Goal: Task Accomplishment & Management: Complete application form

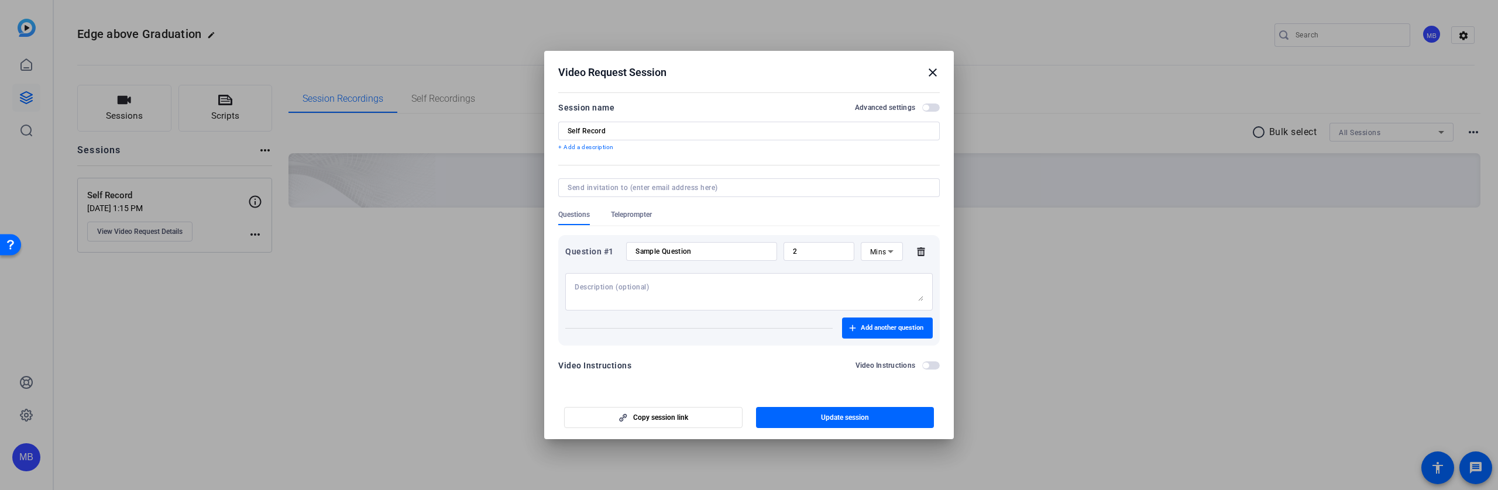
click at [712, 249] on input "Sample Question" at bounding box center [701, 251] width 132 height 9
paste input "How has the Edge Above program impacted your development as a leader?"
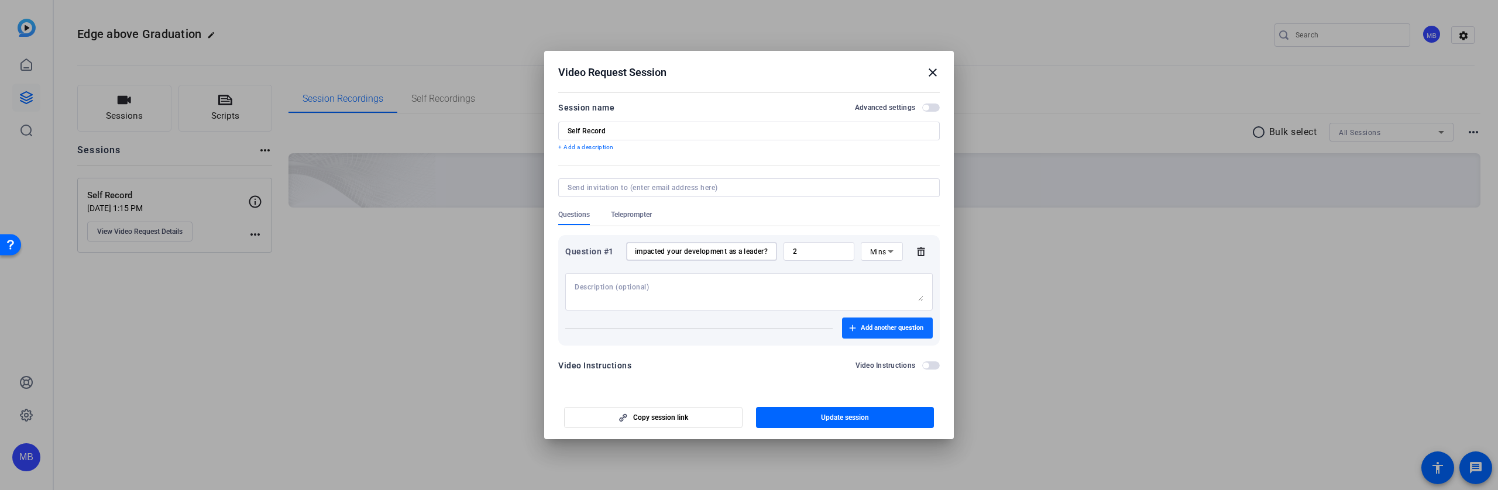
type input "How has the Edge Above program impacted your development as a leader?"
click at [902, 324] on span "Add another question" at bounding box center [892, 328] width 63 height 9
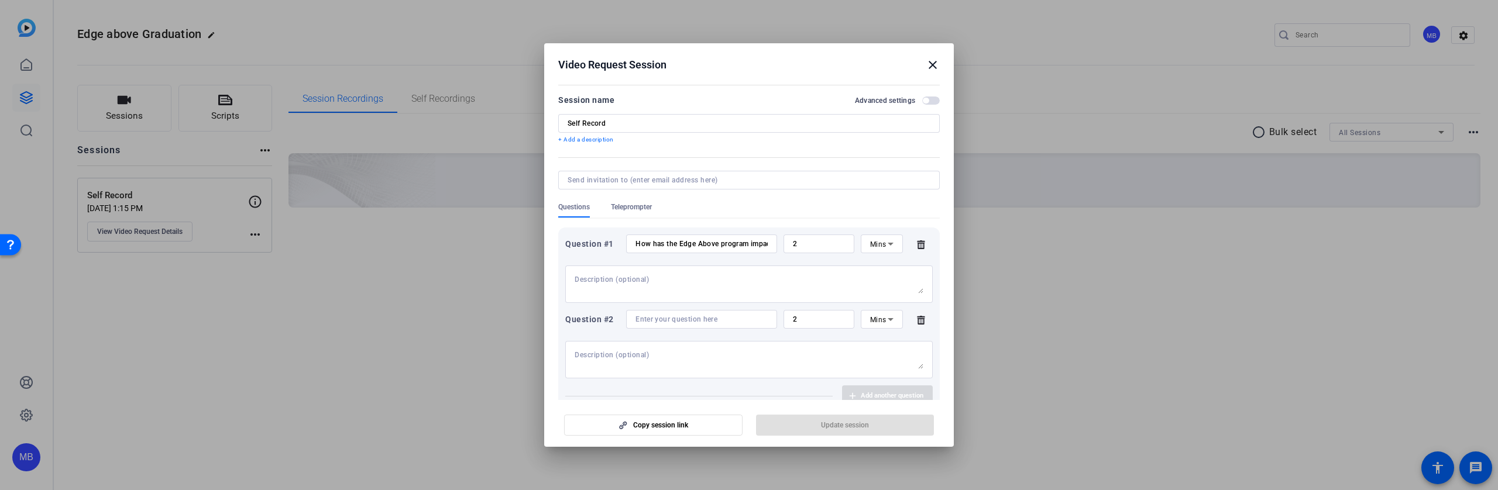
click at [695, 314] on div at bounding box center [701, 319] width 132 height 19
paste input "What is one key takeaway from the Edge Above program that you will apply in you…"
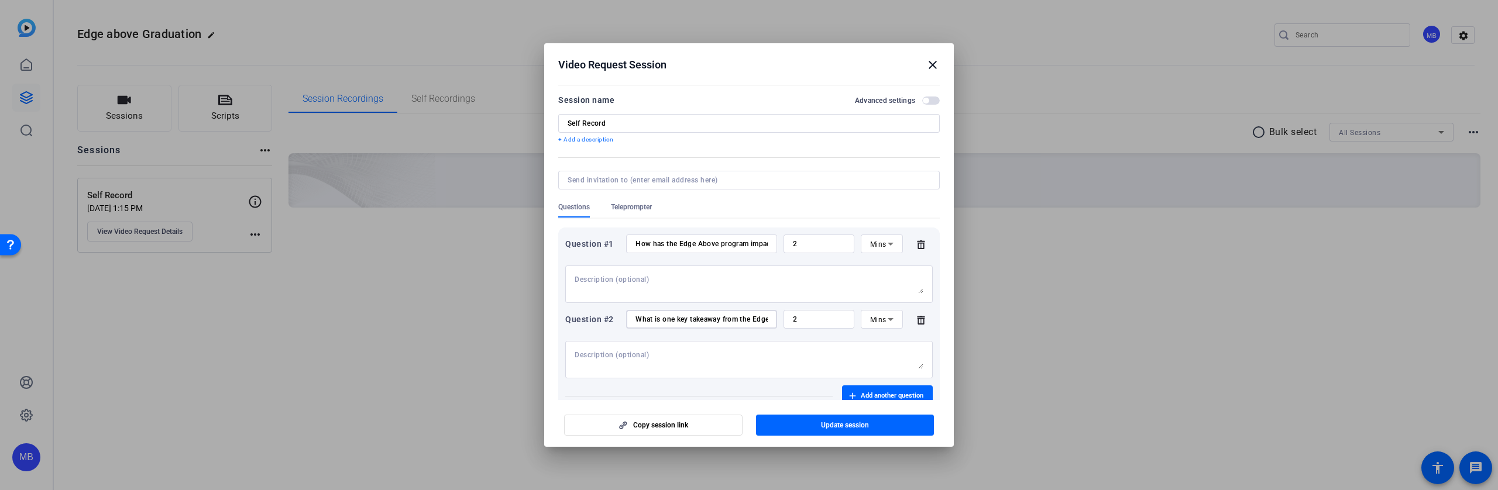
scroll to position [0, 216]
type input "What is one key takeaway from the Edge Above program that you will apply in you…"
click at [847, 427] on span "Update session" at bounding box center [845, 425] width 48 height 9
click at [305, 314] on div at bounding box center [749, 245] width 1498 height 490
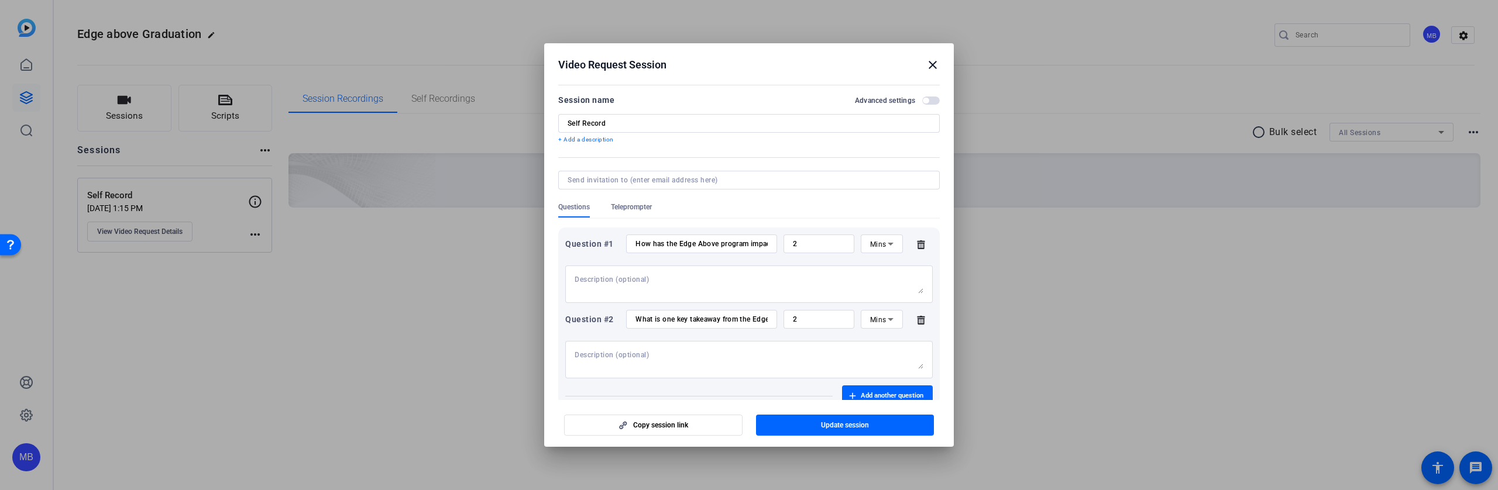
drag, startPoint x: 305, startPoint y: 288, endPoint x: 396, endPoint y: 285, distance: 90.8
click at [306, 288] on div at bounding box center [749, 245] width 1498 height 490
click at [936, 66] on mat-icon "close" at bounding box center [933, 65] width 14 height 14
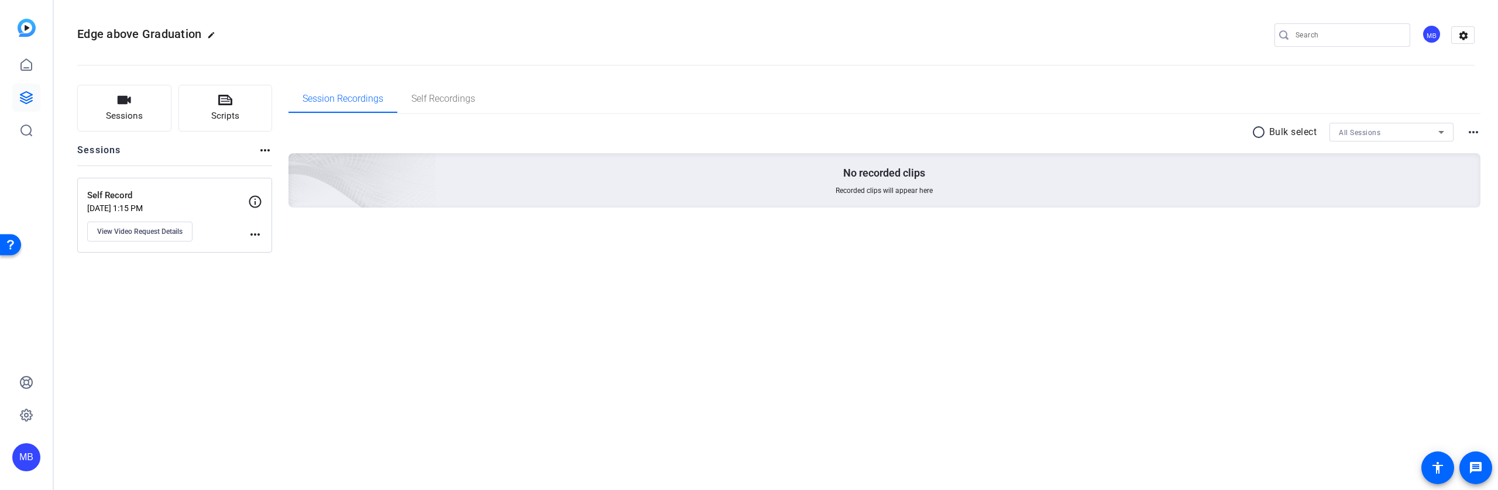
click at [266, 155] on mat-icon "more_horiz" at bounding box center [265, 150] width 14 height 14
click at [190, 150] on div at bounding box center [749, 245] width 1498 height 490
click at [118, 116] on span "Sessions" at bounding box center [124, 115] width 37 height 13
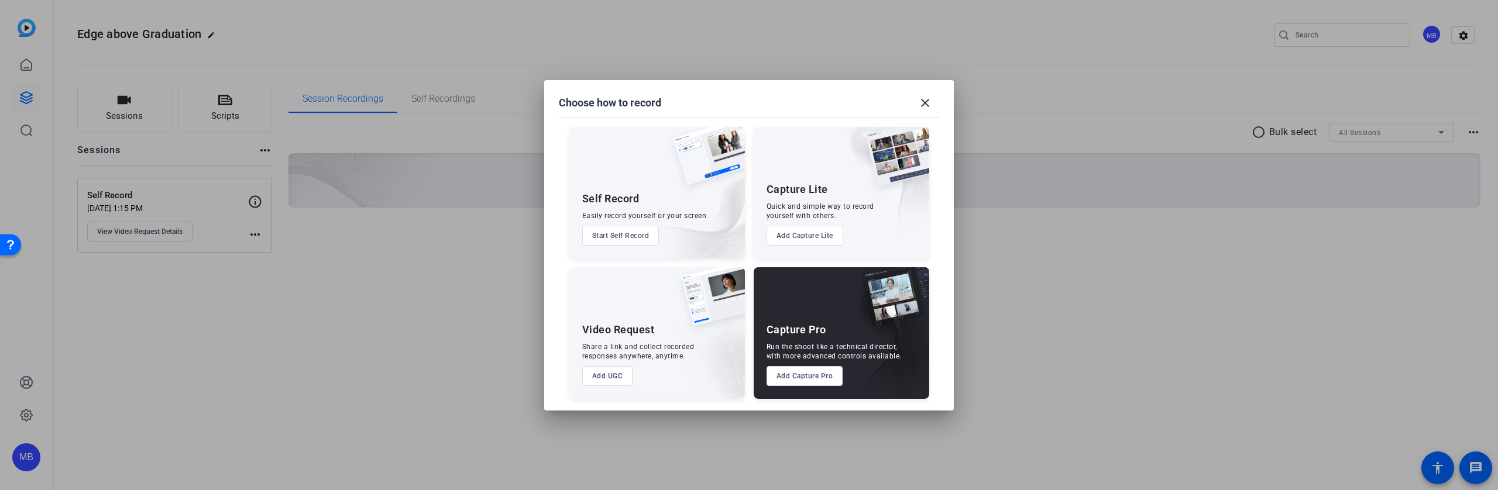
click at [613, 375] on button "Add UGC" at bounding box center [607, 376] width 51 height 20
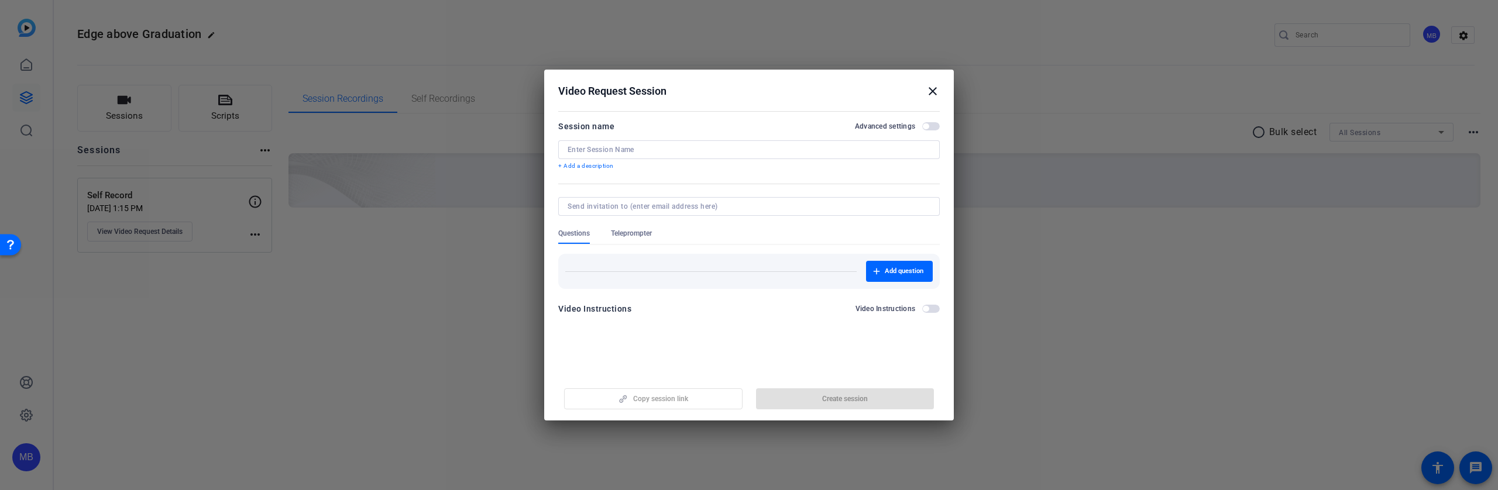
click at [619, 144] on div at bounding box center [749, 149] width 363 height 19
click at [664, 152] on input at bounding box center [749, 149] width 363 height 9
type input "2024 Participants"
click at [918, 275] on span "Add question" at bounding box center [904, 271] width 39 height 9
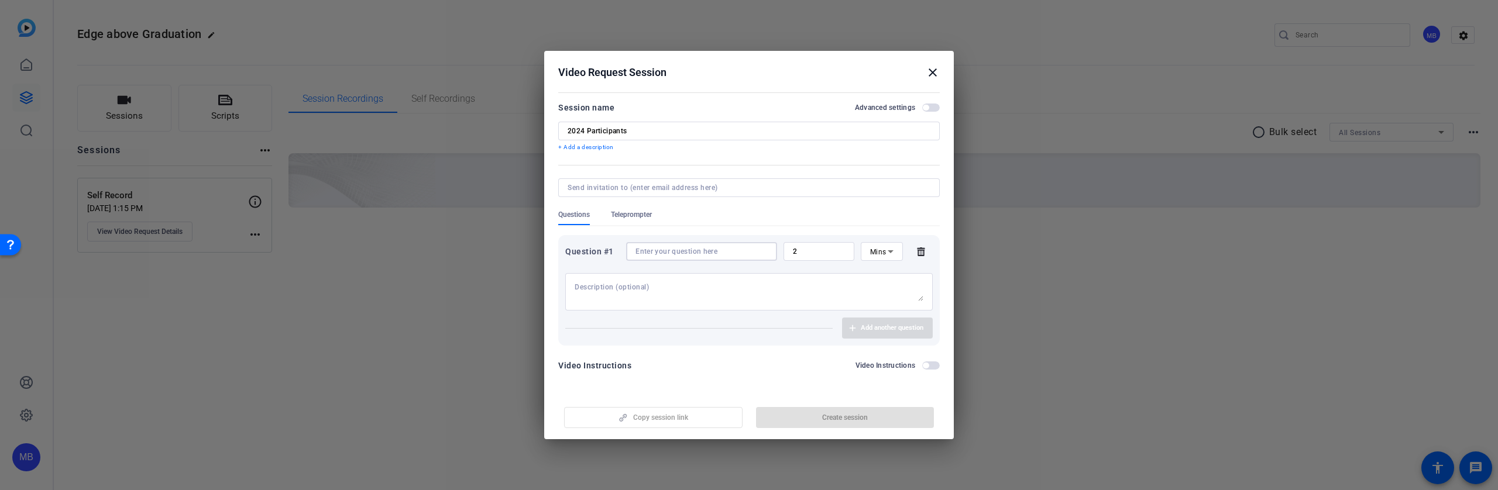
paste input "How did the Edge Above program impact your career development?"
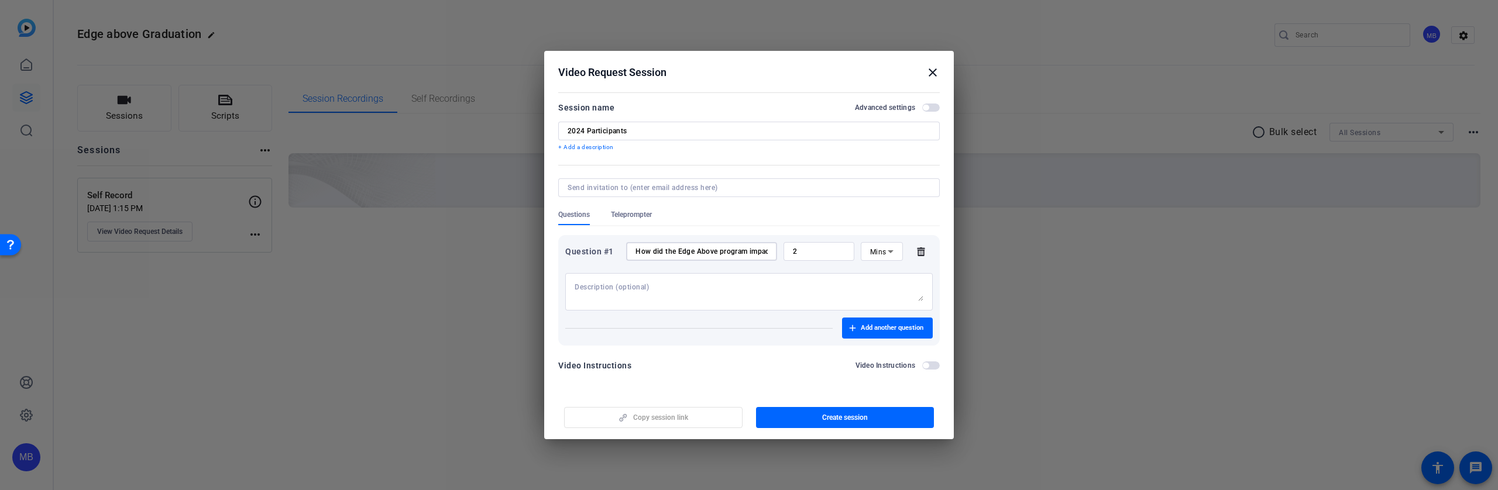
scroll to position [0, 94]
type input "How did the Edge Above program impact your career development?"
click at [916, 327] on span "Add another question" at bounding box center [892, 328] width 63 height 9
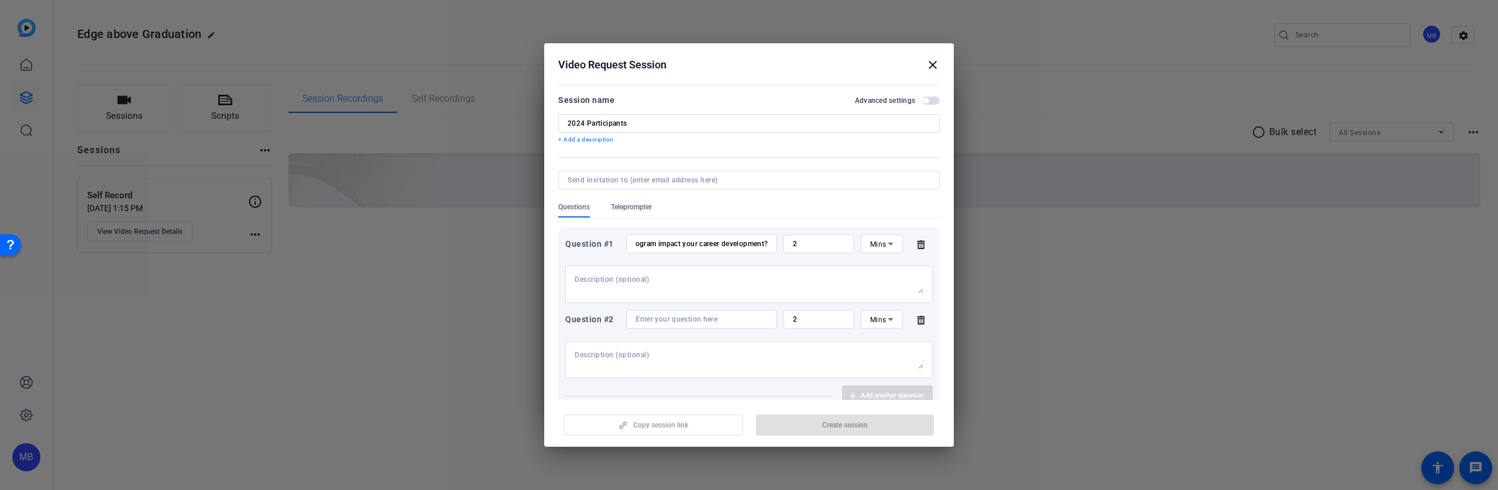
scroll to position [0, 0]
click at [670, 322] on input at bounding box center [701, 319] width 132 height 9
paste input "What advice would you give to the 2025 graduate as they conclude their Edge Abo…"
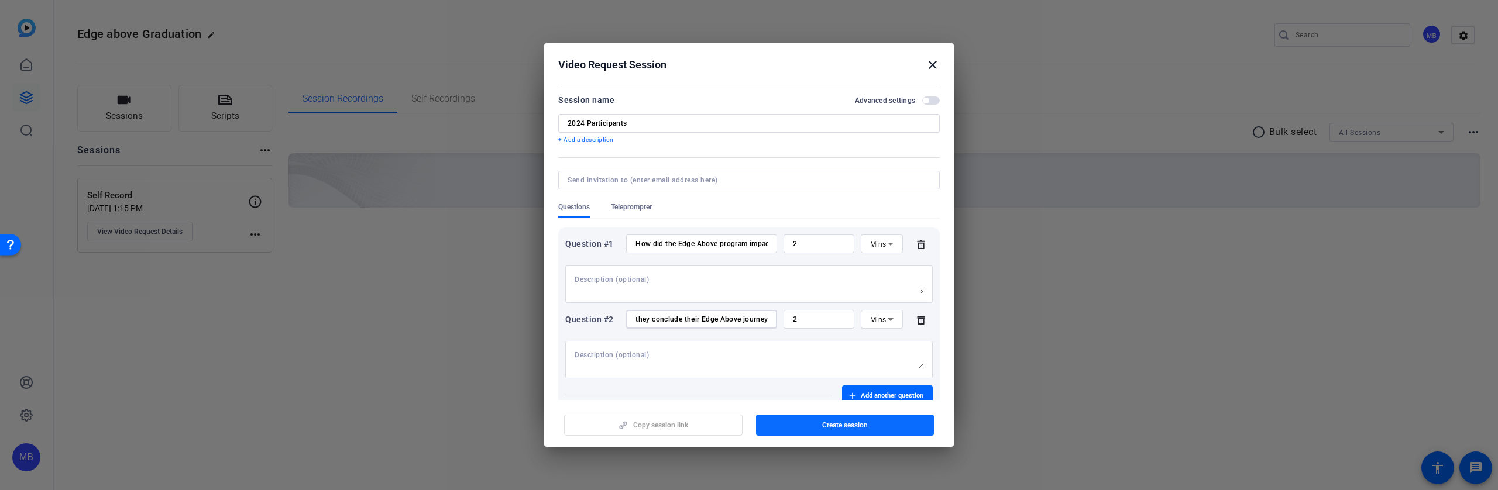
type input "What advice would you give to the 2025 graduate as they conclude their Edge Abo…"
click at [849, 424] on span "Create session" at bounding box center [845, 425] width 46 height 9
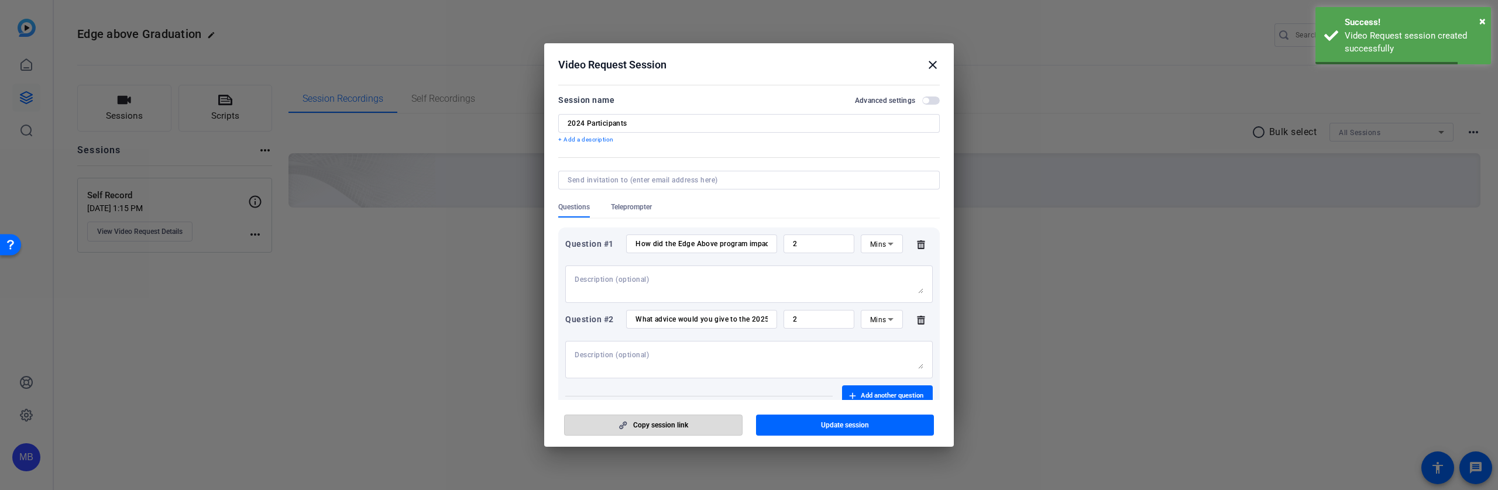
click at [659, 425] on span "Copy session link" at bounding box center [660, 425] width 55 height 9
click at [1048, 370] on div at bounding box center [749, 245] width 1498 height 490
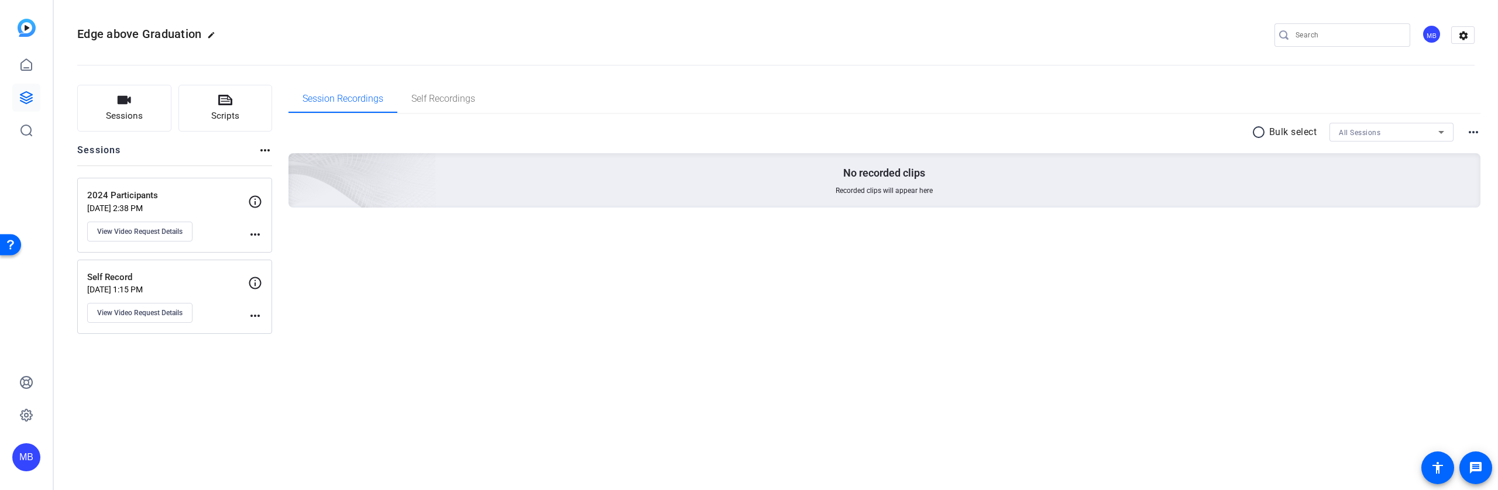
click at [394, 331] on div "Session Recordings Self Recordings radio_button_unchecked Bulk select All Sessi…" at bounding box center [884, 209] width 1193 height 249
click at [259, 314] on mat-icon "more_horiz" at bounding box center [255, 316] width 14 height 14
click at [255, 288] on div at bounding box center [749, 245] width 1498 height 490
click at [253, 286] on icon at bounding box center [255, 283] width 14 height 14
click at [163, 307] on button "View Video Request Details" at bounding box center [139, 313] width 105 height 20
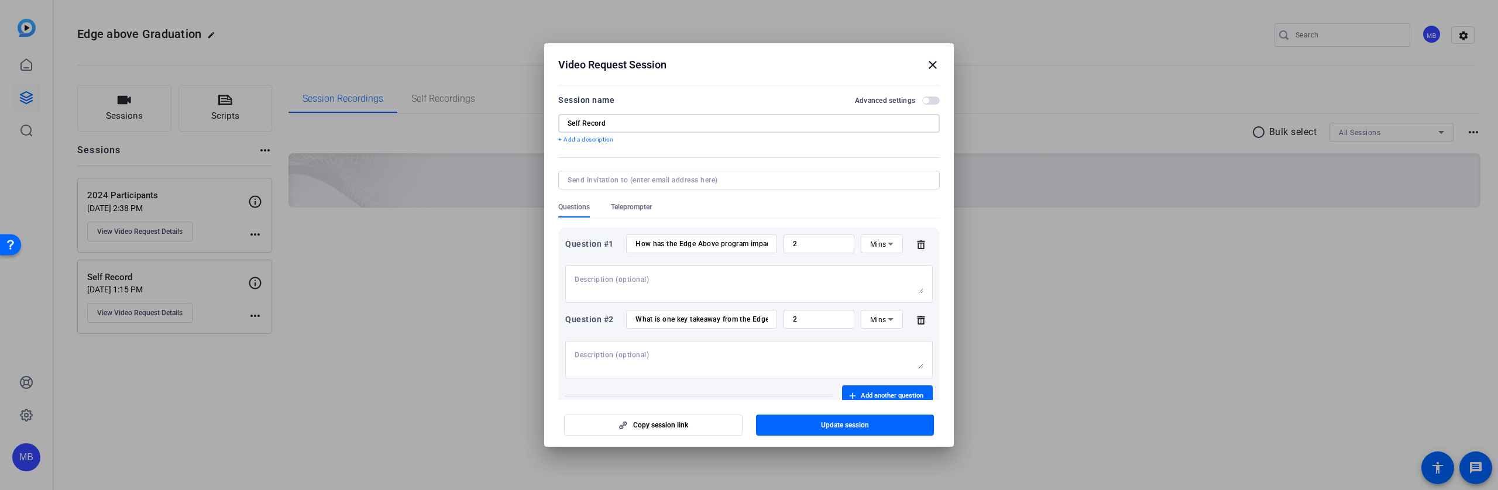
drag, startPoint x: 617, startPoint y: 121, endPoint x: 541, endPoint y: 125, distance: 75.6
click at [541, 125] on div "Video Request Session close Session name Advanced settings Self Record + Add a …" at bounding box center [749, 245] width 1498 height 490
click at [640, 126] on input "Self Record" at bounding box center [749, 123] width 363 height 9
click at [568, 120] on input "Self Record" at bounding box center [749, 123] width 363 height 9
type input "2025 Participants Self Record"
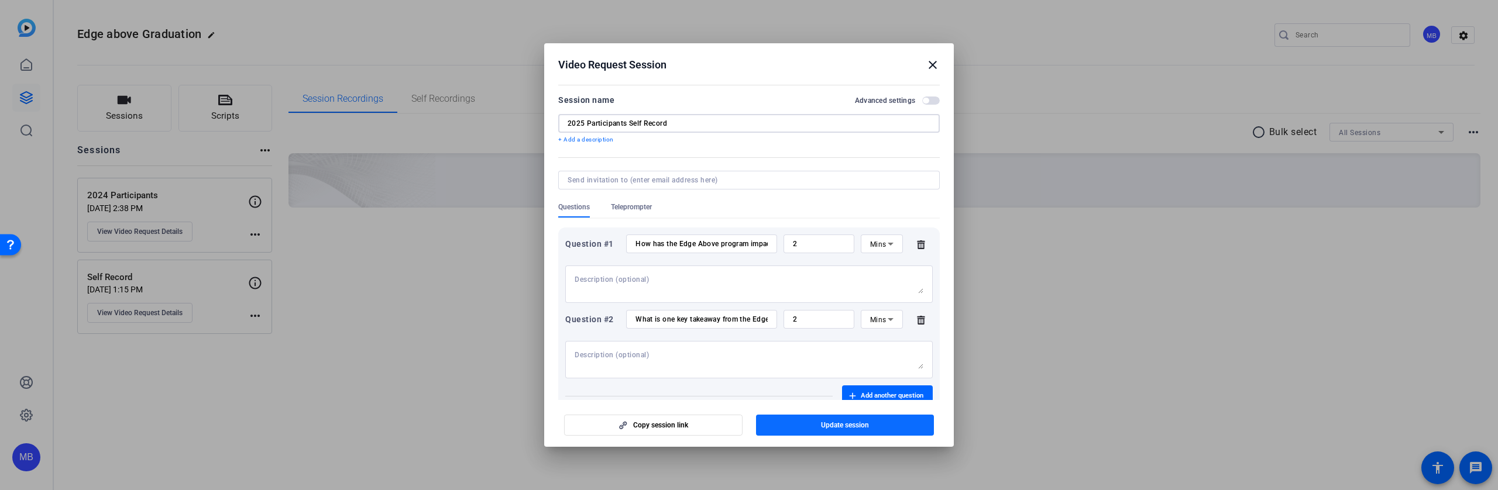
click at [874, 426] on span "button" at bounding box center [845, 425] width 178 height 28
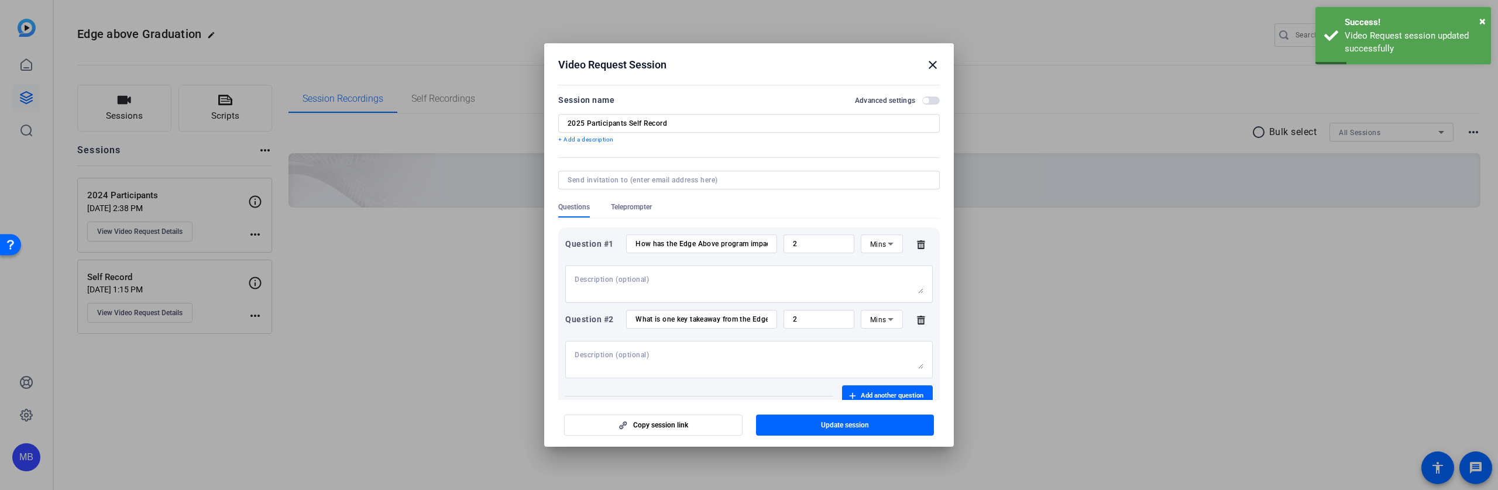
click at [419, 394] on div at bounding box center [749, 245] width 1498 height 490
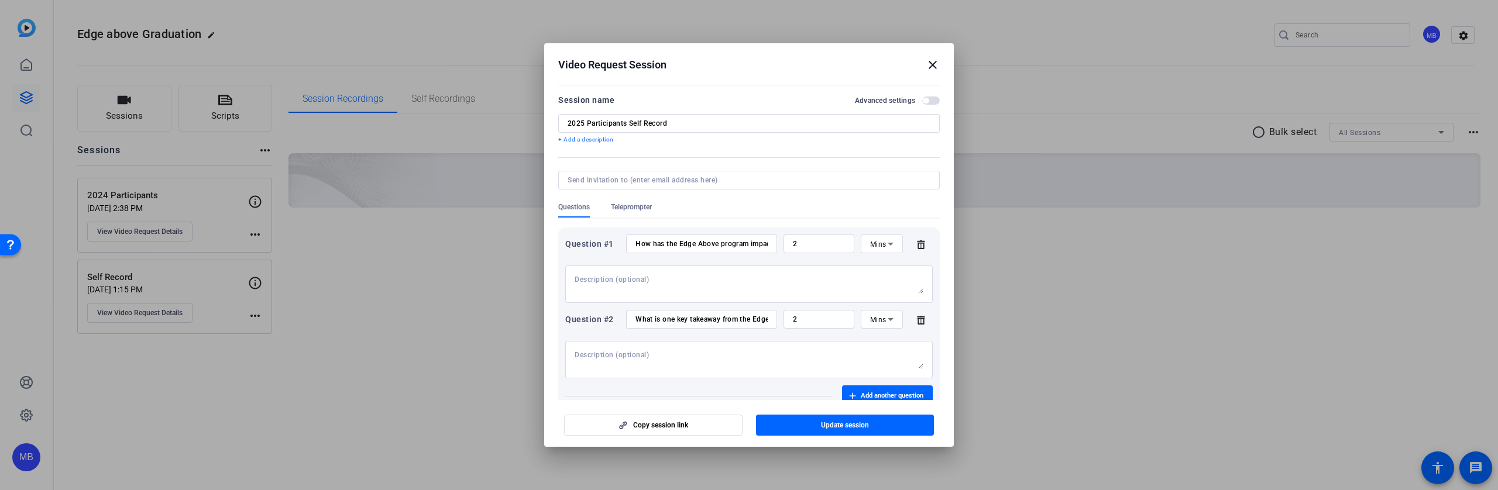
click at [933, 60] on mat-icon "close" at bounding box center [933, 65] width 14 height 14
